Goal: Navigation & Orientation: Find specific page/section

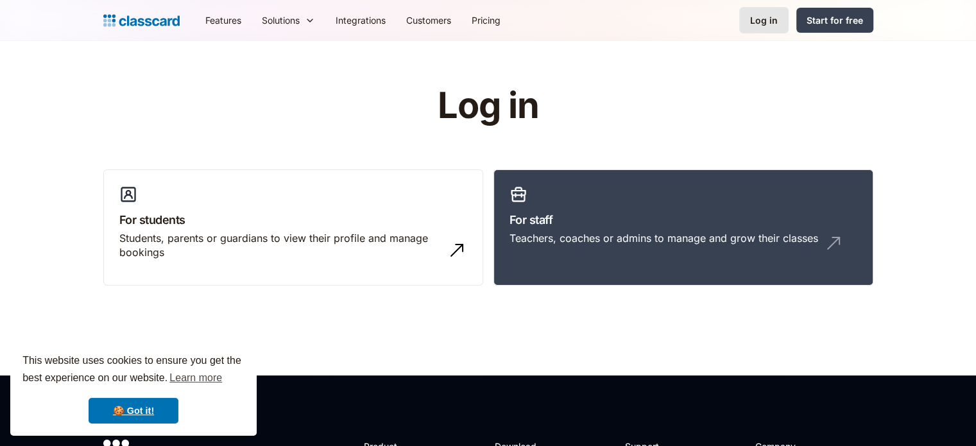
click at [768, 28] on link "Log in" at bounding box center [764, 20] width 49 height 26
click at [584, 212] on h3 "For staff" at bounding box center [684, 219] width 348 height 17
